Goal: Navigation & Orientation: Find specific page/section

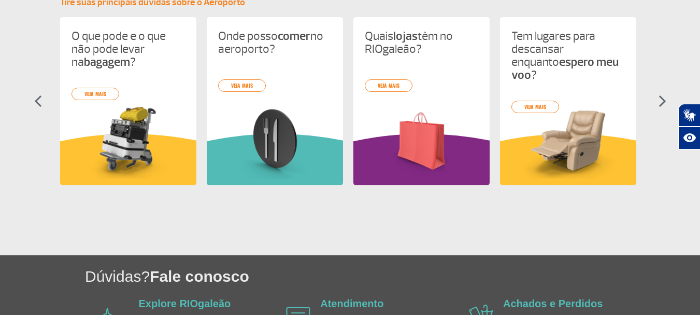
scroll to position [493, 0]
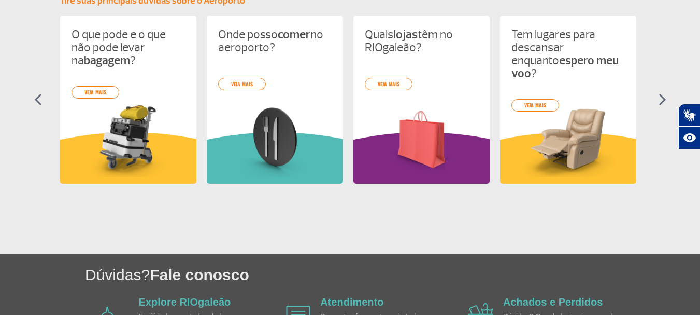
click at [663, 101] on img at bounding box center [663, 99] width 8 height 12
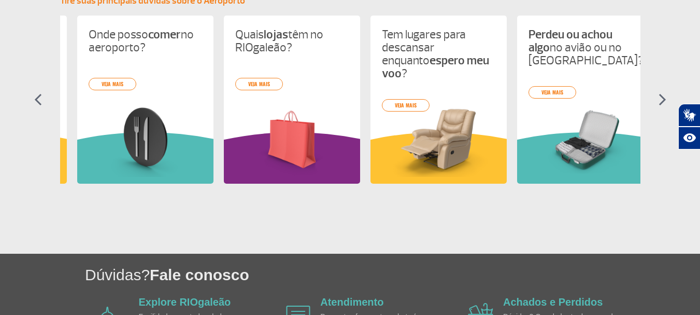
scroll to position [0, 147]
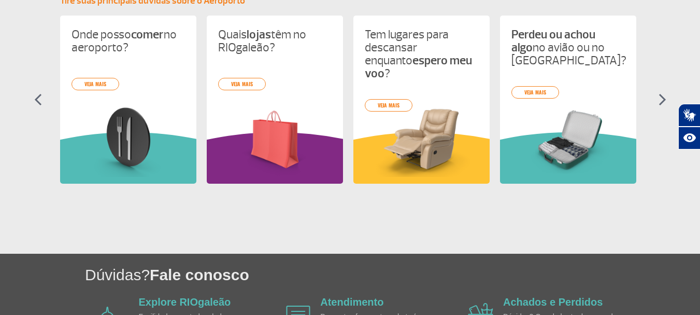
click at [663, 101] on img at bounding box center [663, 99] width 8 height 12
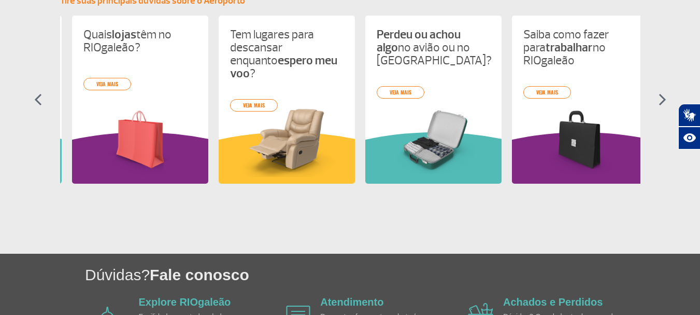
scroll to position [0, 293]
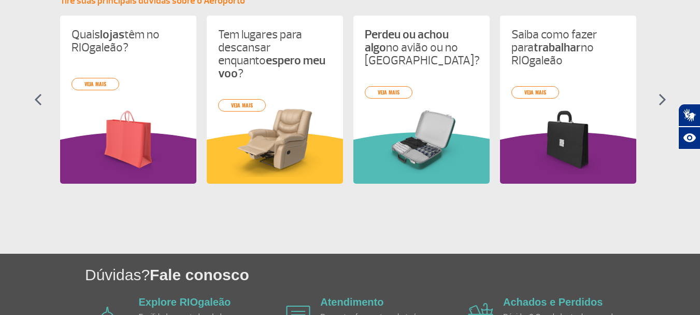
click at [663, 101] on img at bounding box center [663, 99] width 8 height 12
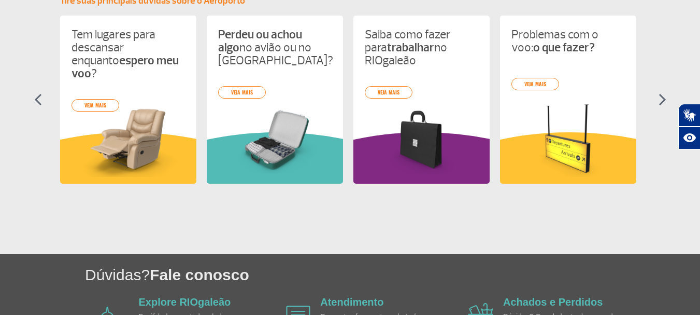
click at [663, 101] on img at bounding box center [663, 99] width 8 height 12
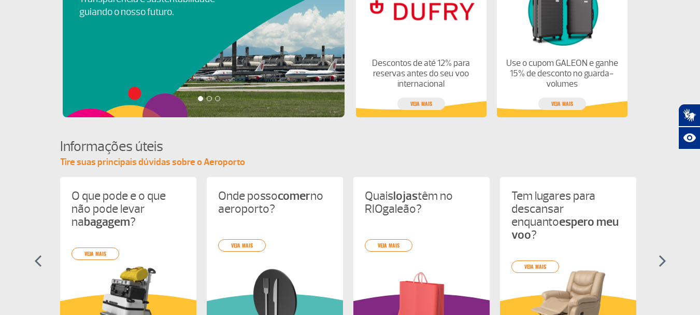
scroll to position [334, 0]
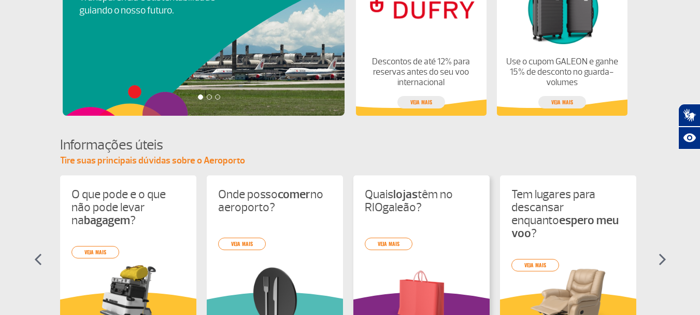
click at [389, 227] on div "O que pode e o que não pode levar na bagagem ? veja mais Onde posso comer no ae…" at bounding box center [350, 268] width 580 height 187
click at [392, 251] on div "Quais lojas têm no RIOgaleão? veja mais" at bounding box center [421, 259] width 136 height 168
click at [389, 248] on link "veja mais" at bounding box center [389, 243] width 48 height 12
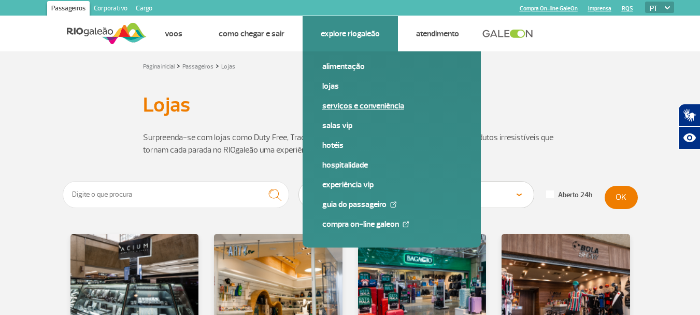
click at [367, 107] on link "Serviços e Conveniência" at bounding box center [391, 105] width 139 height 11
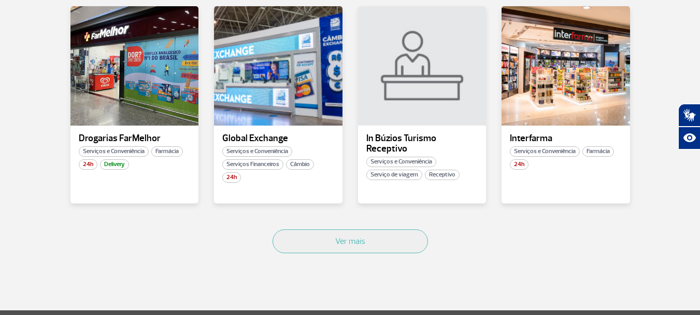
scroll to position [617, 0]
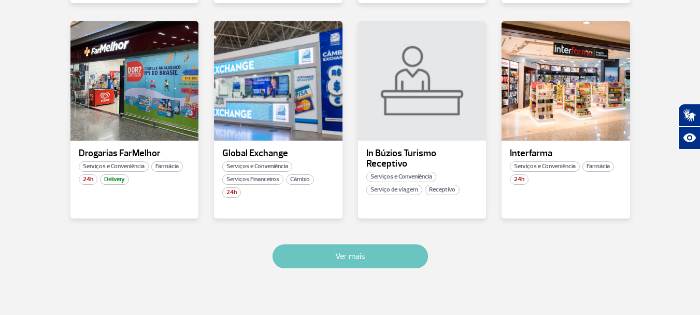
click at [366, 254] on button "Ver mais" at bounding box center [350, 256] width 155 height 24
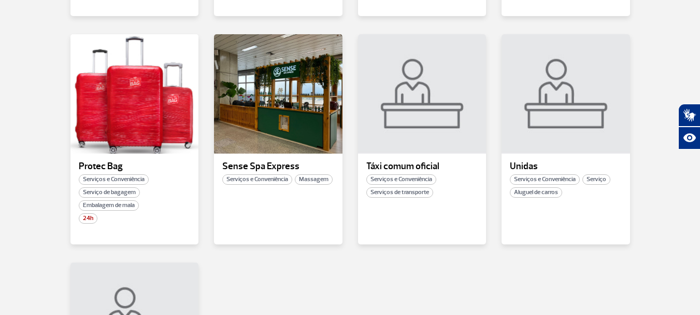
scroll to position [1062, 0]
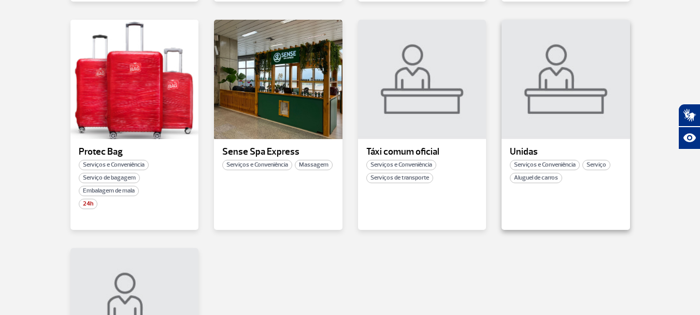
click at [544, 174] on span "Aluguel de carros" at bounding box center [536, 178] width 52 height 10
